Goal: Browse casually

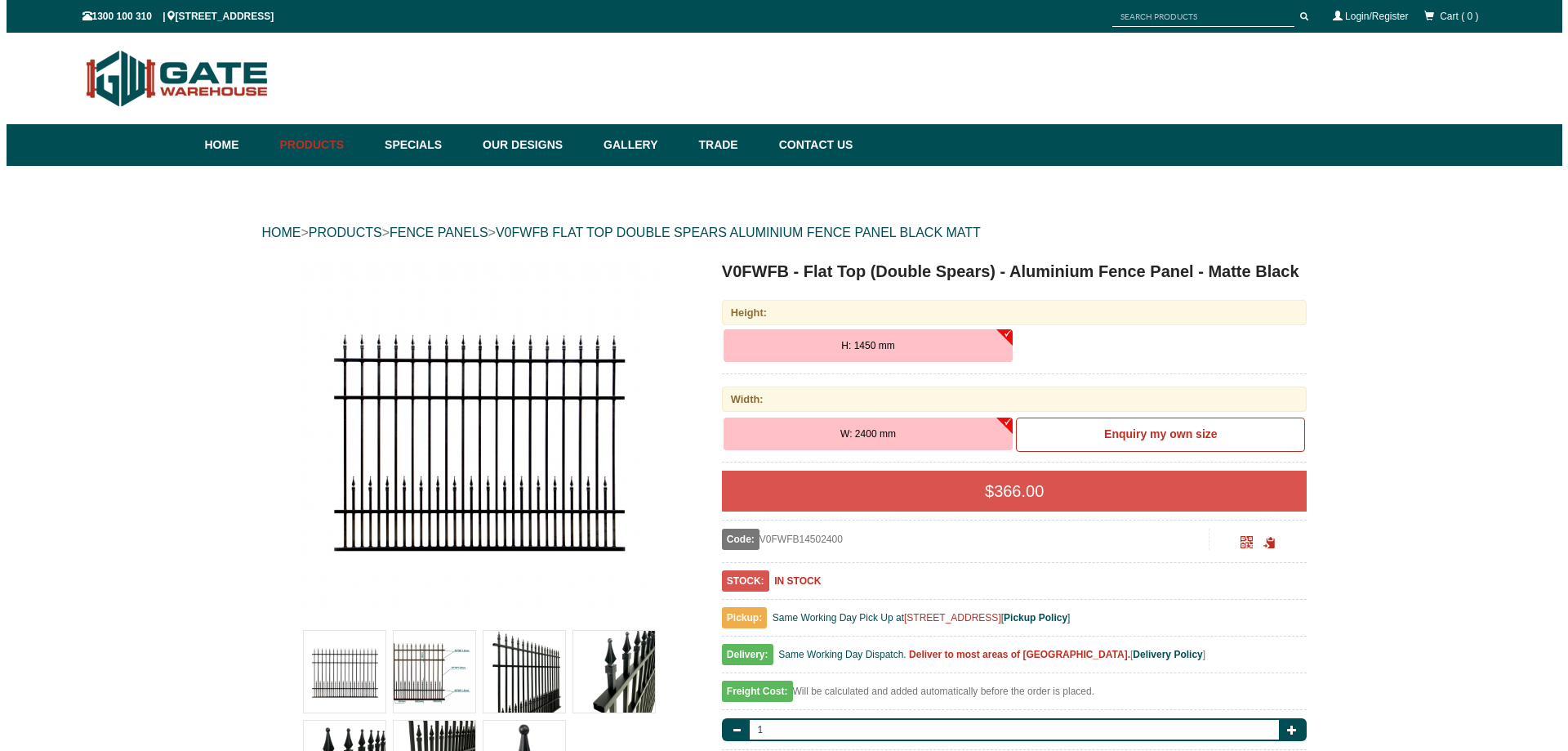
scroll to position [41, 0]
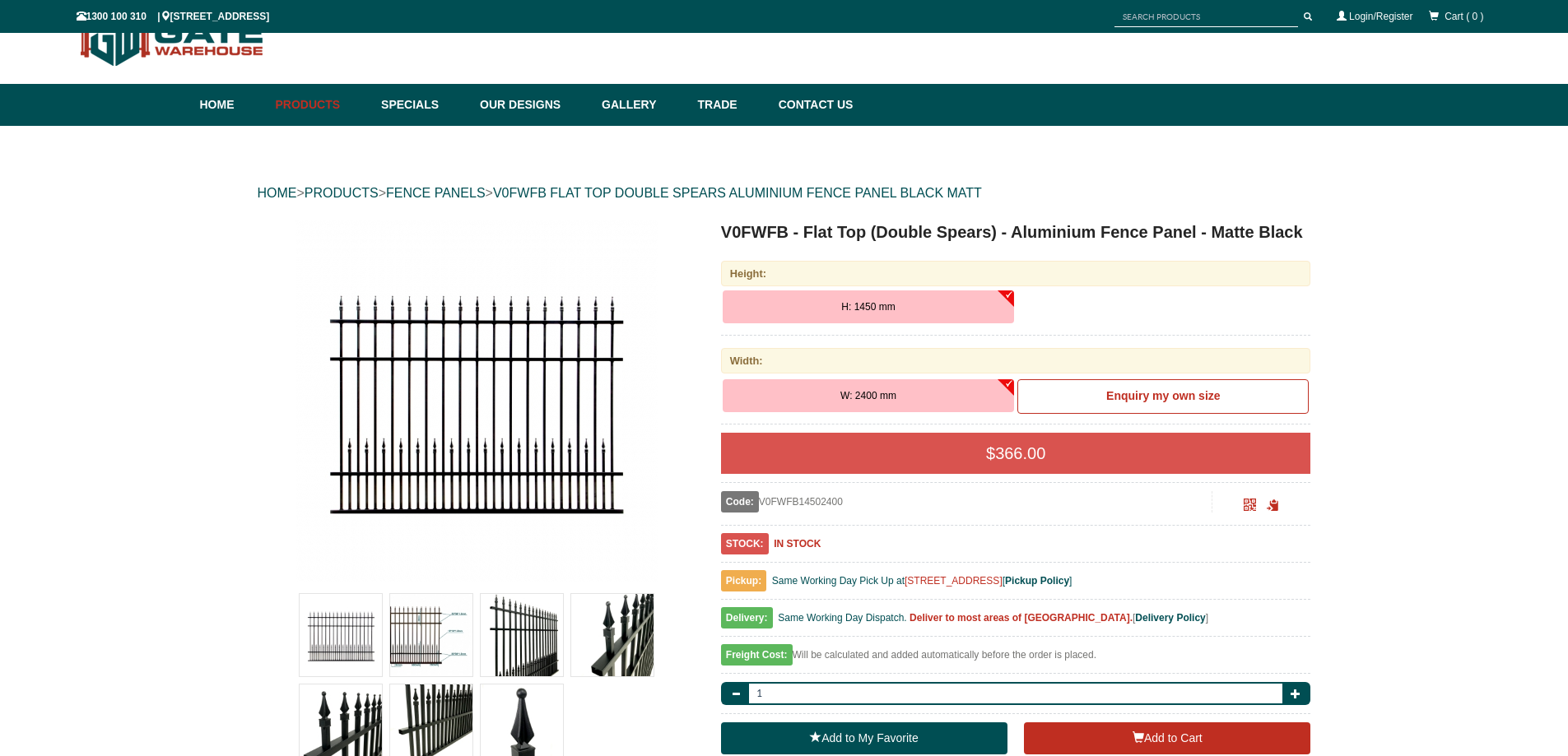
click at [474, 442] on img at bounding box center [476, 400] width 362 height 362
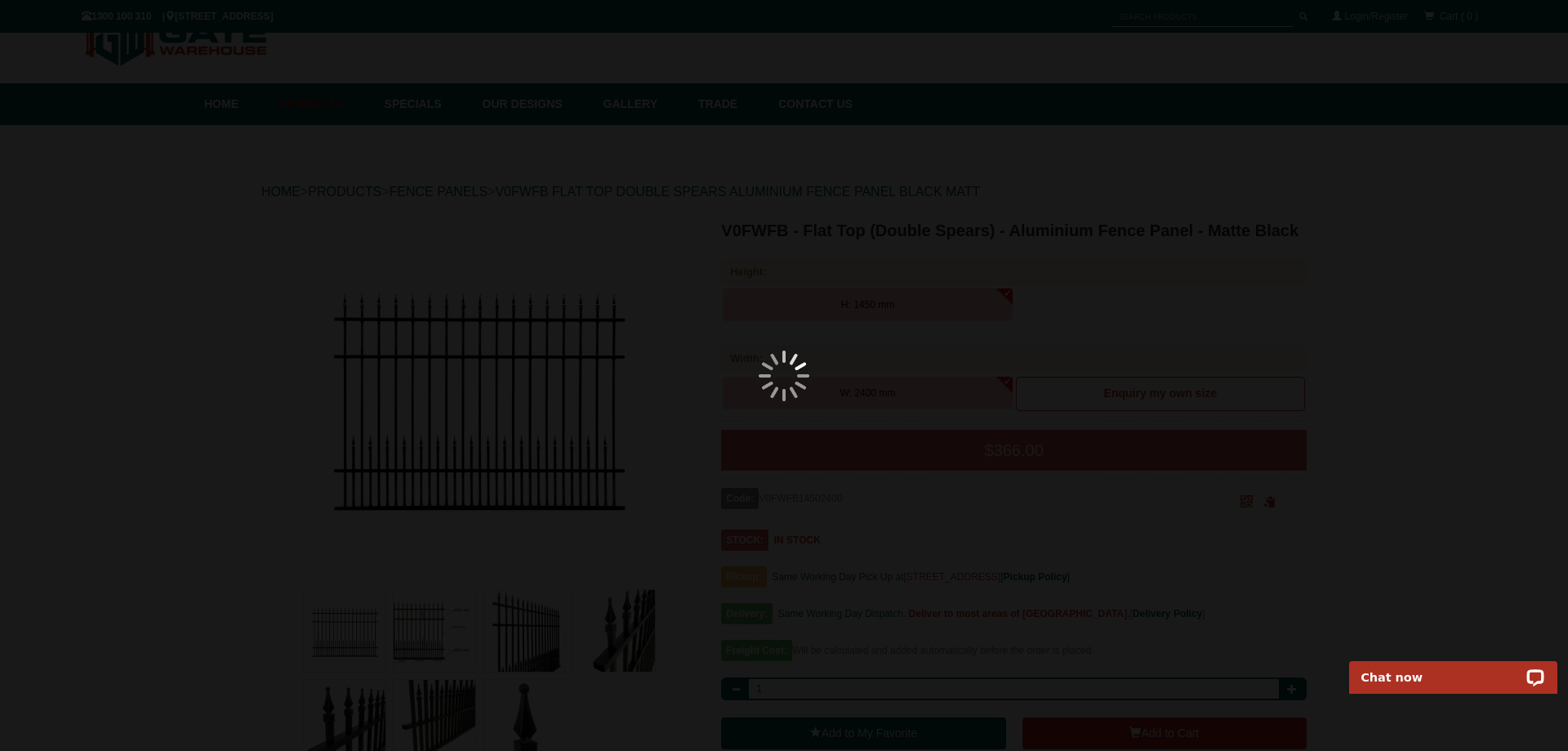
scroll to position [0, 0]
click at [1355, 476] on div at bounding box center [785, 375] width 1568 height 751
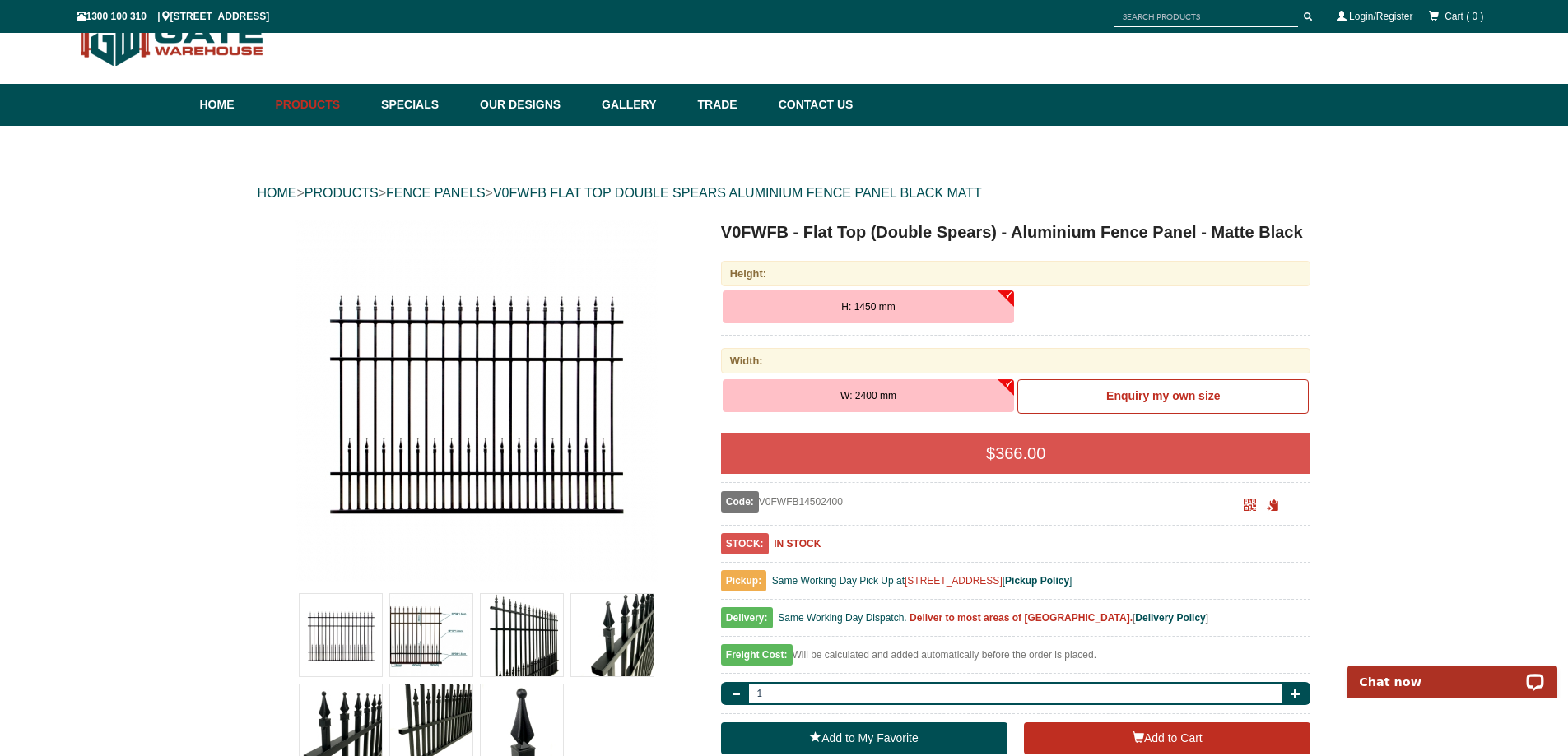
click at [535, 712] on img at bounding box center [522, 725] width 82 height 82
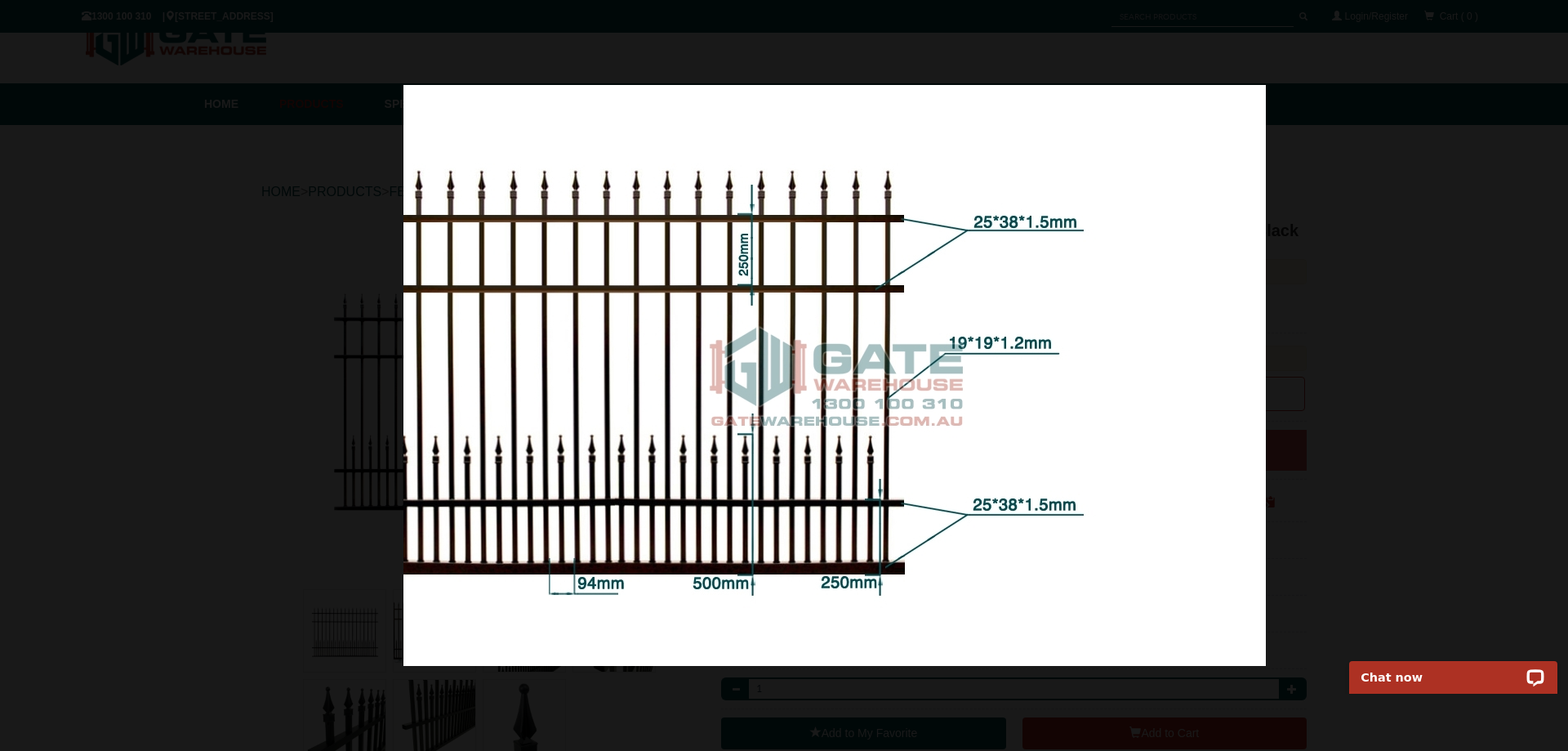
drag, startPoint x: 705, startPoint y: 468, endPoint x: 1441, endPoint y: 431, distance: 736.9
click at [1266, 432] on img at bounding box center [835, 376] width 863 height 581
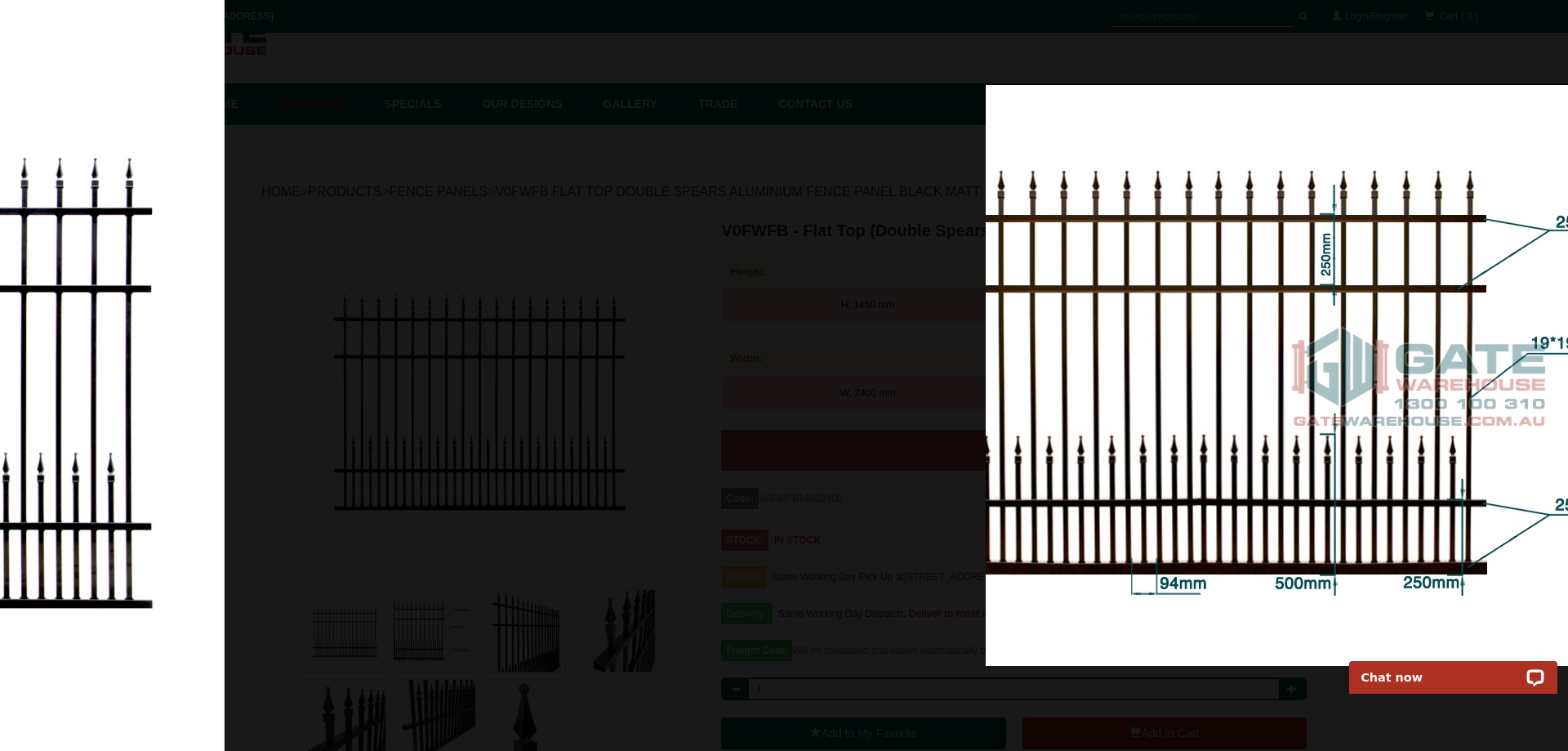
drag, startPoint x: 954, startPoint y: 422, endPoint x: 2135, endPoint y: 398, distance: 1181.2
click at [1555, 398] on html "Home Products Specials Our Designs Gallery Trade Contact Us Products Single Sli…" at bounding box center [784, 334] width 1568 height 751
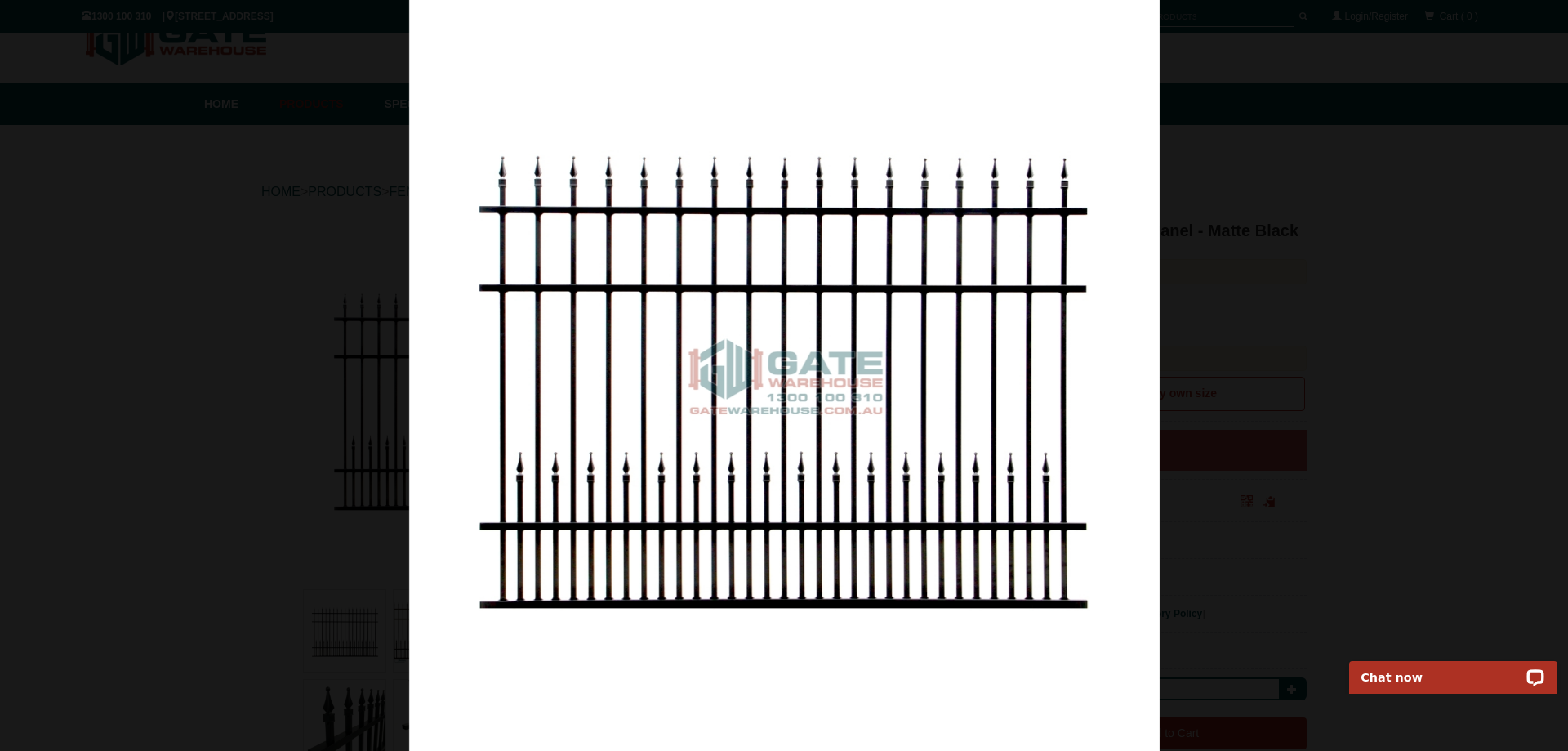
drag, startPoint x: 1050, startPoint y: 442, endPoint x: 1980, endPoint y: 469, distance: 930.4
click at [1555, 469] on html "Home Products Specials Our Designs Gallery Trade Contact Us Products Single Sli…" at bounding box center [784, 334] width 1568 height 751
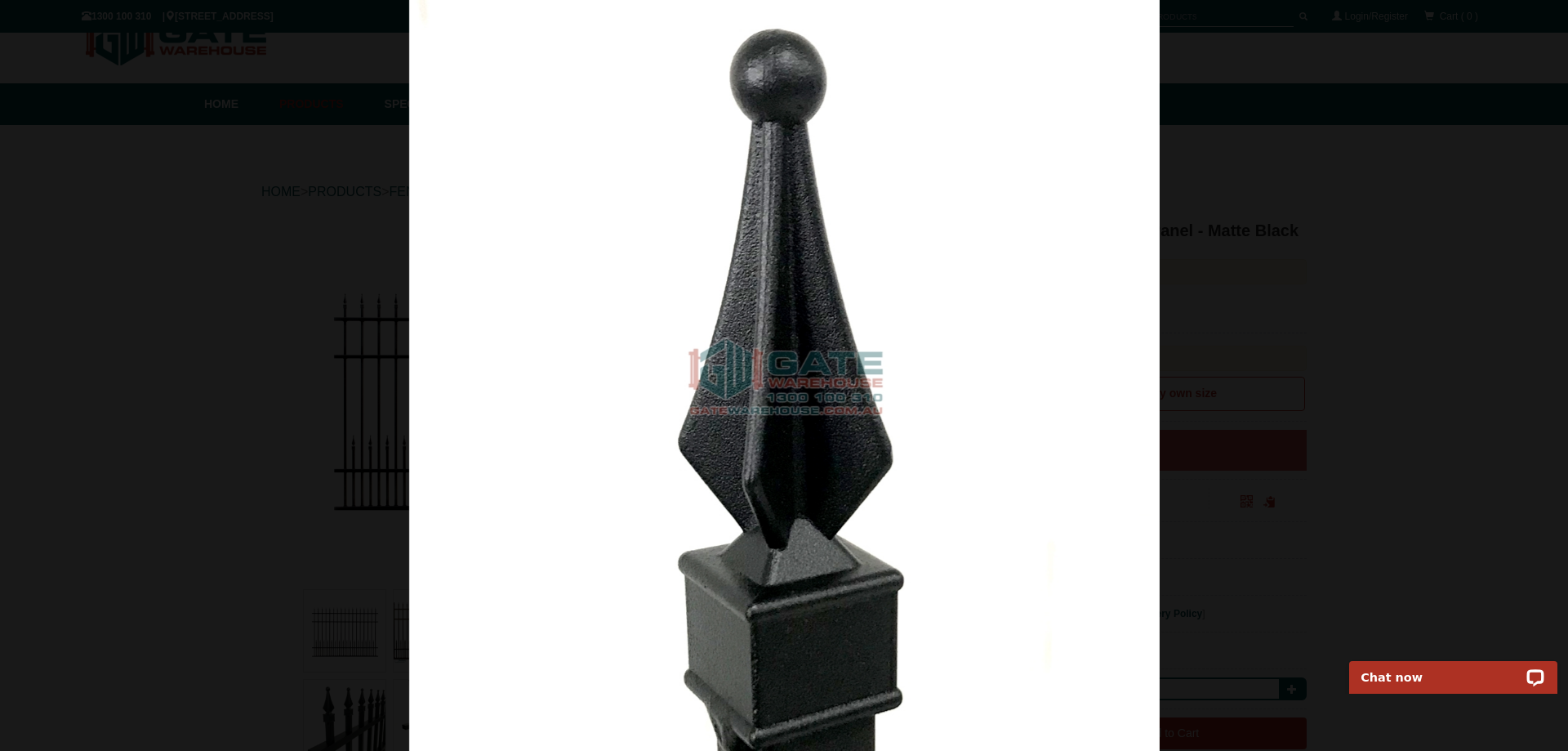
click at [823, 422] on img at bounding box center [784, 375] width 751 height 751
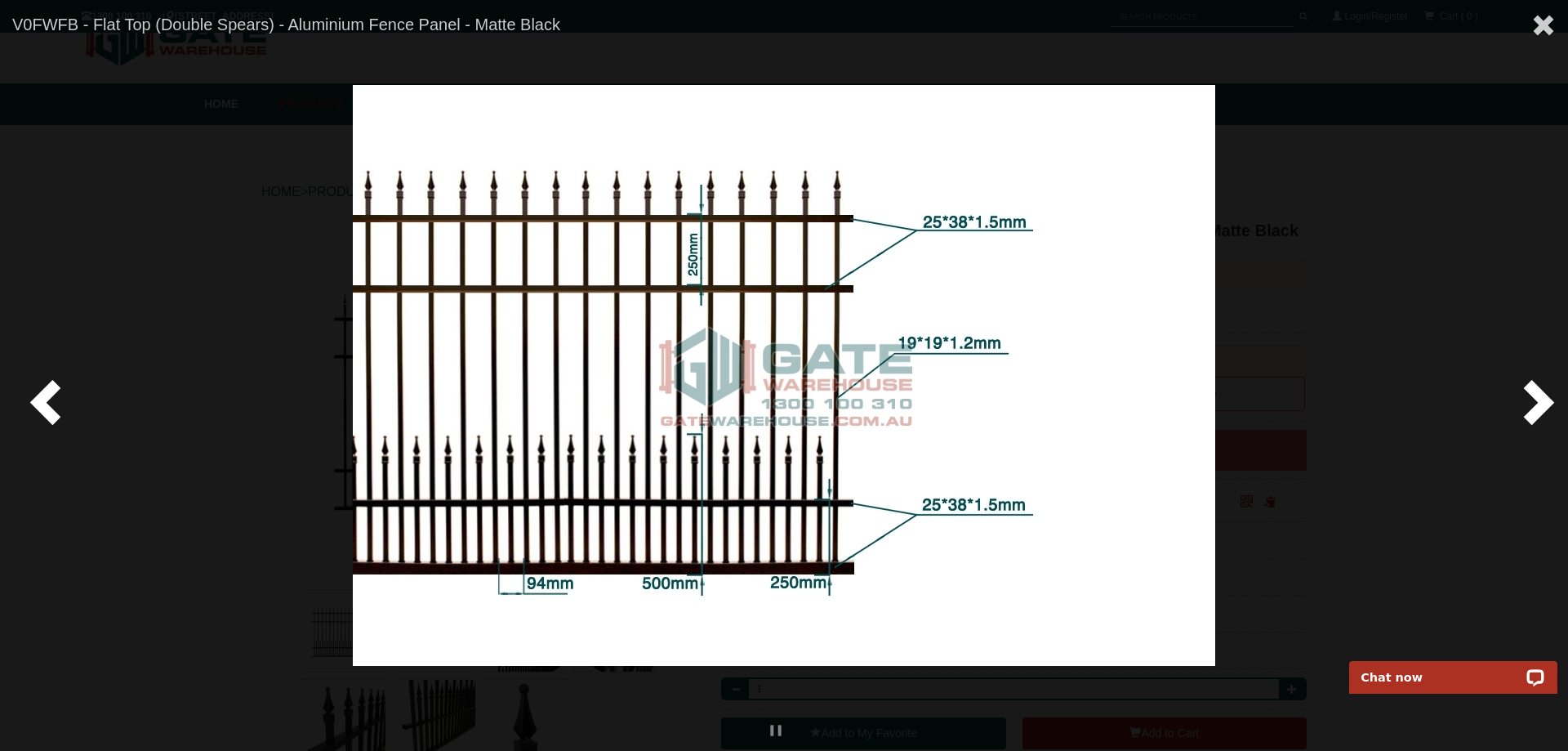
click at [52, 402] on span at bounding box center [48, 401] width 49 height 49
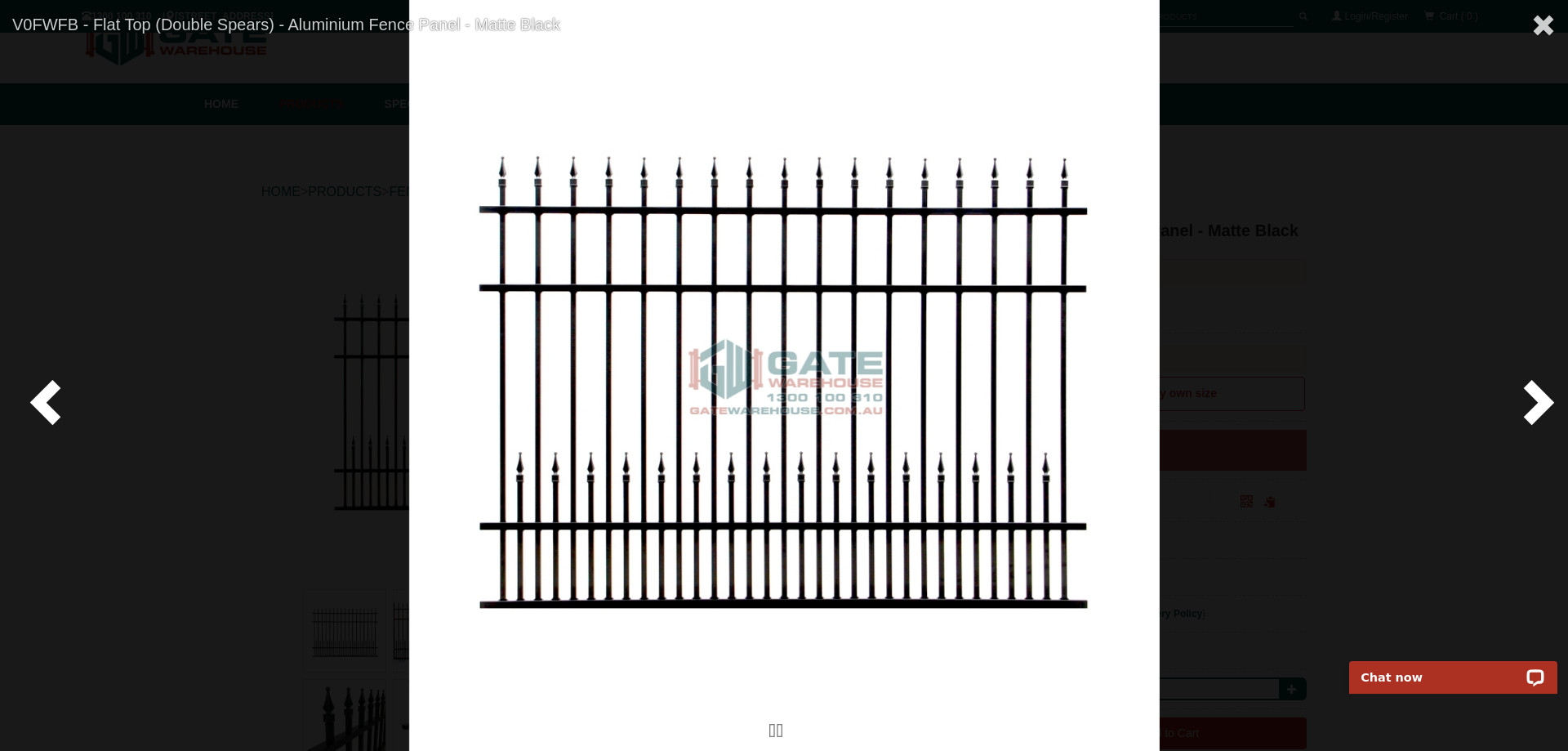
click at [45, 402] on span at bounding box center [48, 401] width 49 height 49
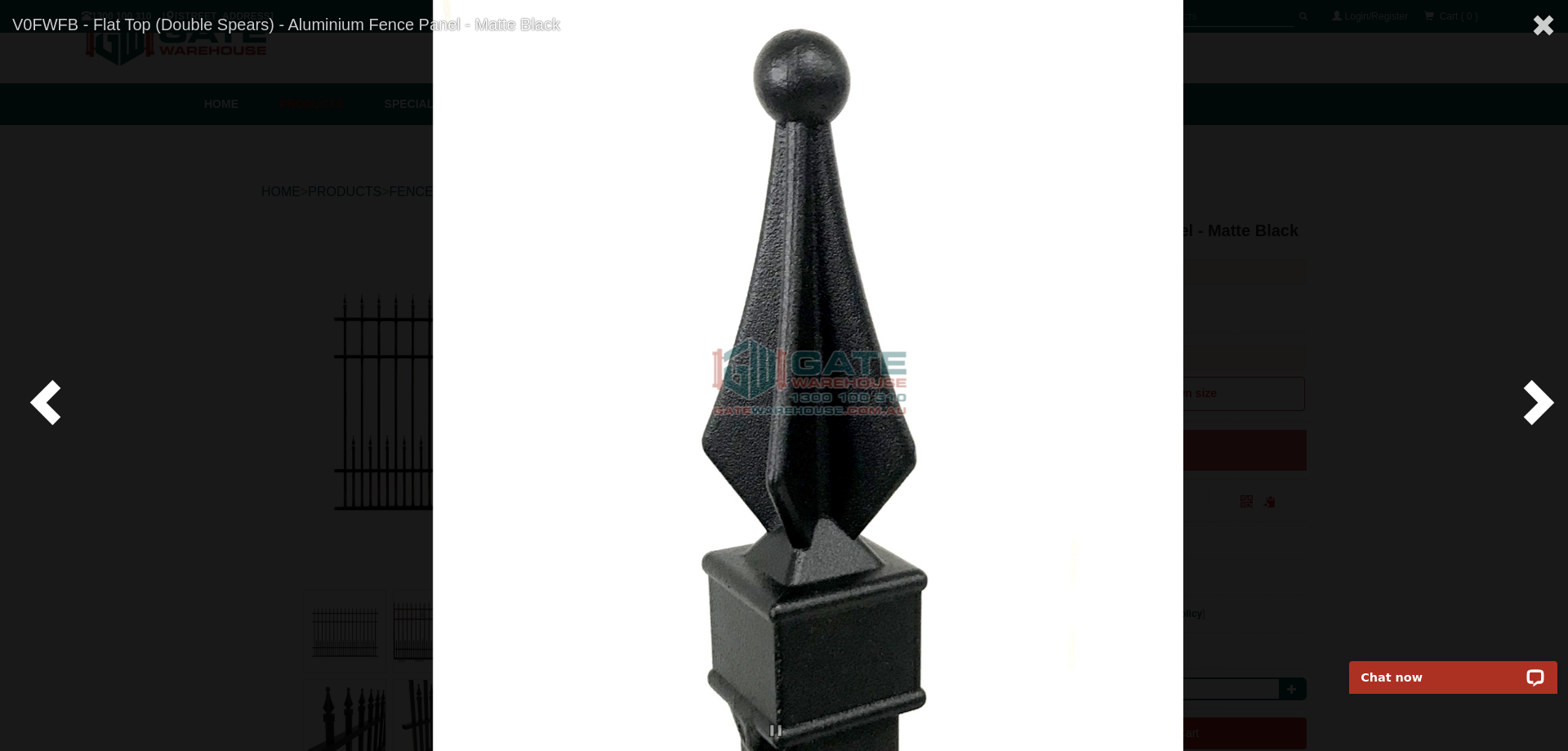
drag, startPoint x: 716, startPoint y: 385, endPoint x: 741, endPoint y: 400, distance: 29.2
click at [741, 400] on img at bounding box center [808, 375] width 751 height 751
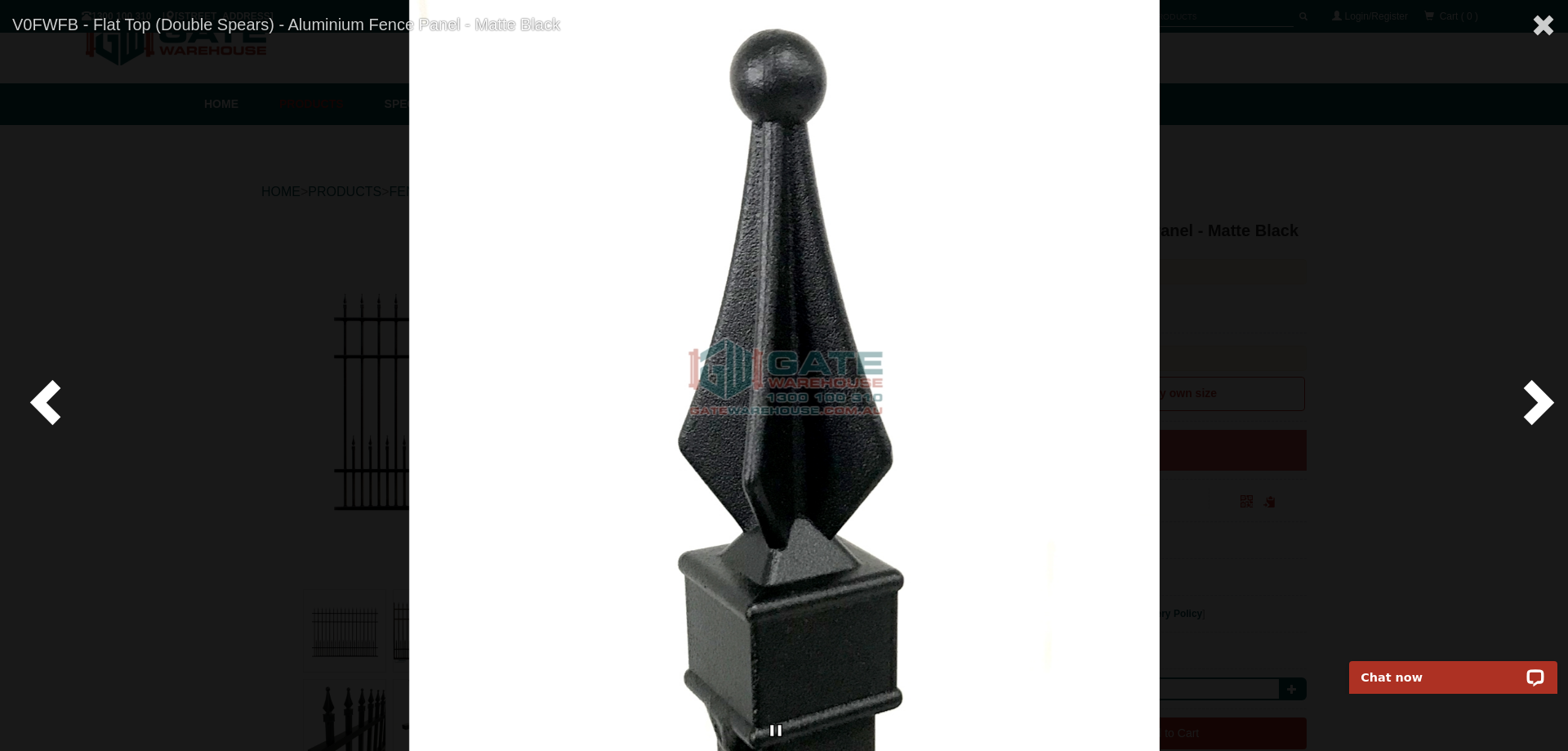
click at [773, 734] on link at bounding box center [777, 731] width 17 height 17
